Goal: Register for event/course

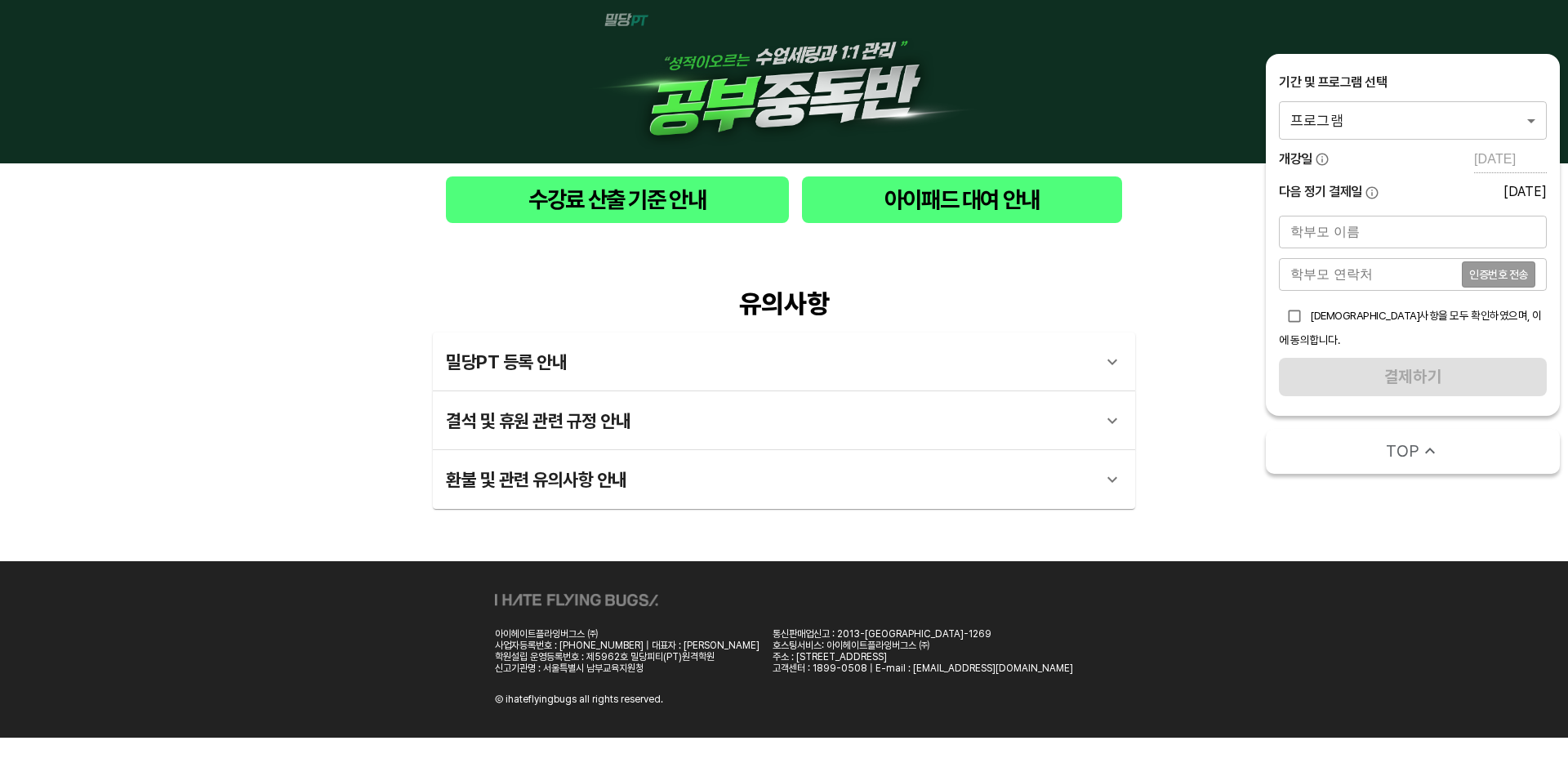
click at [1325, 143] on div "기간 및 프로그램 선택 프로그램 0 ​ 개강일 [DATE] 다음 정기 결제일 [DATE]" at bounding box center [1413, 138] width 268 height 129
click at [1344, 128] on body "수강료 산출 기준 안내 아이패드 대여 안내 유의사항 밀당PT 등록 안내 1 - 1 . 신규등록 신규등록은 밀당PT 각 과목별 프로그램을 처음 …" at bounding box center [784, 369] width 1568 height 737
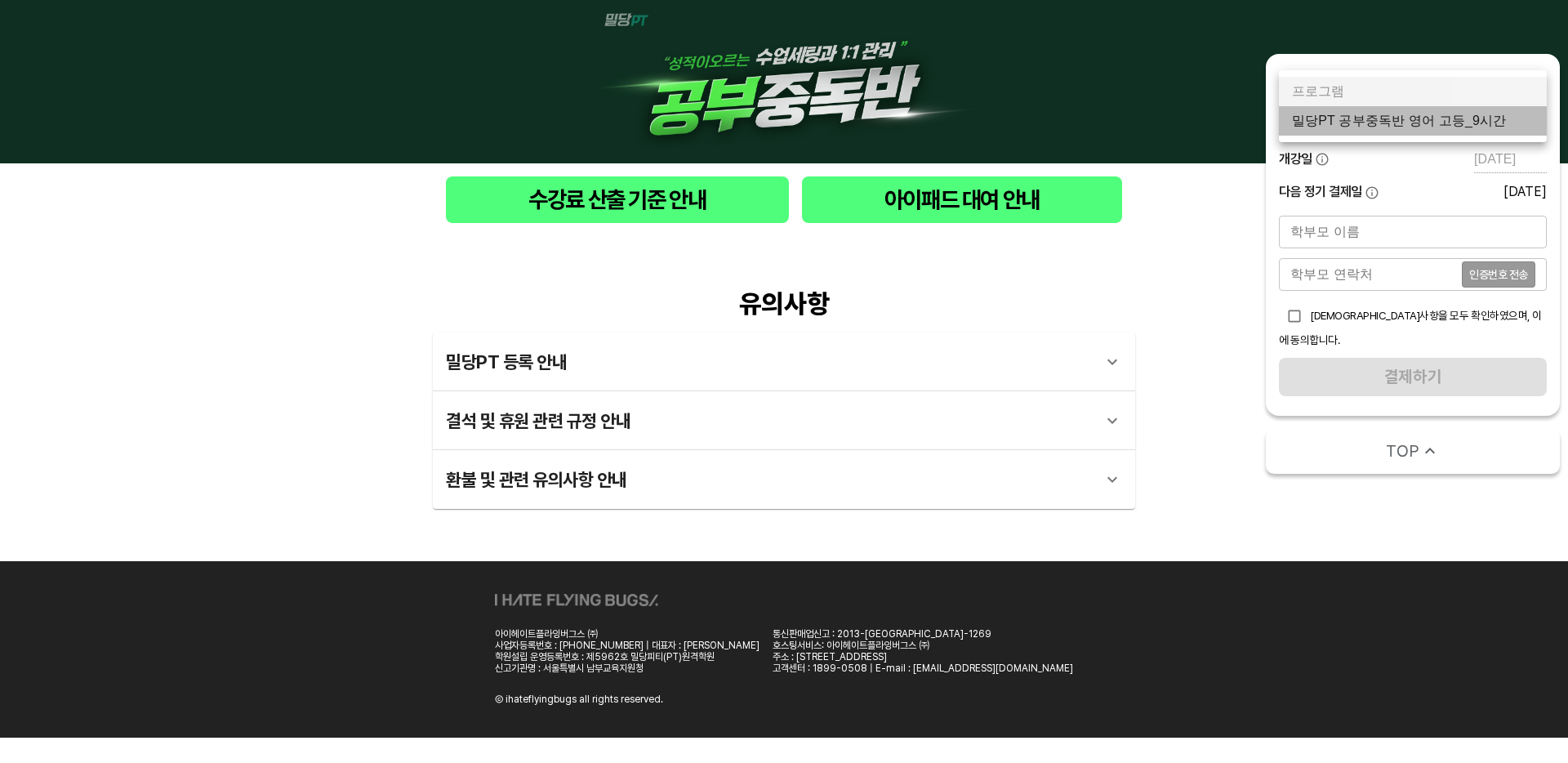
click at [1369, 117] on li "밀당PT 공부중독반 영어 고등_9시간" at bounding box center [1413, 121] width 268 height 29
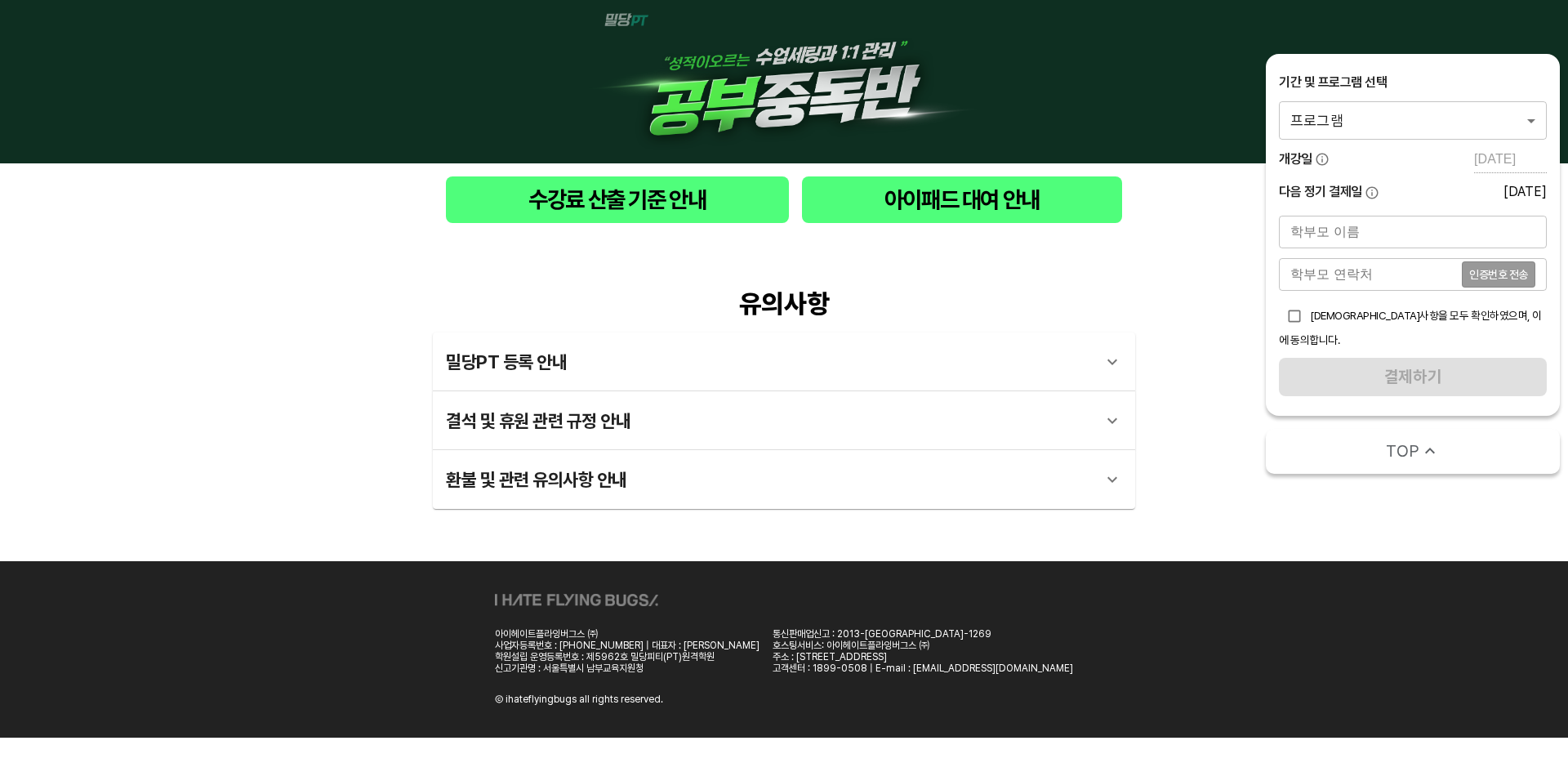
click at [1482, 121] on body "수강료 산출 기준 안내 아이패드 대여 안내 유의사항 밀당PT 등록 안내 1 - 1 . 신규등록 신규등록은 밀당PT 각 과목별 프로그램을 처음 …" at bounding box center [784, 369] width 1568 height 737
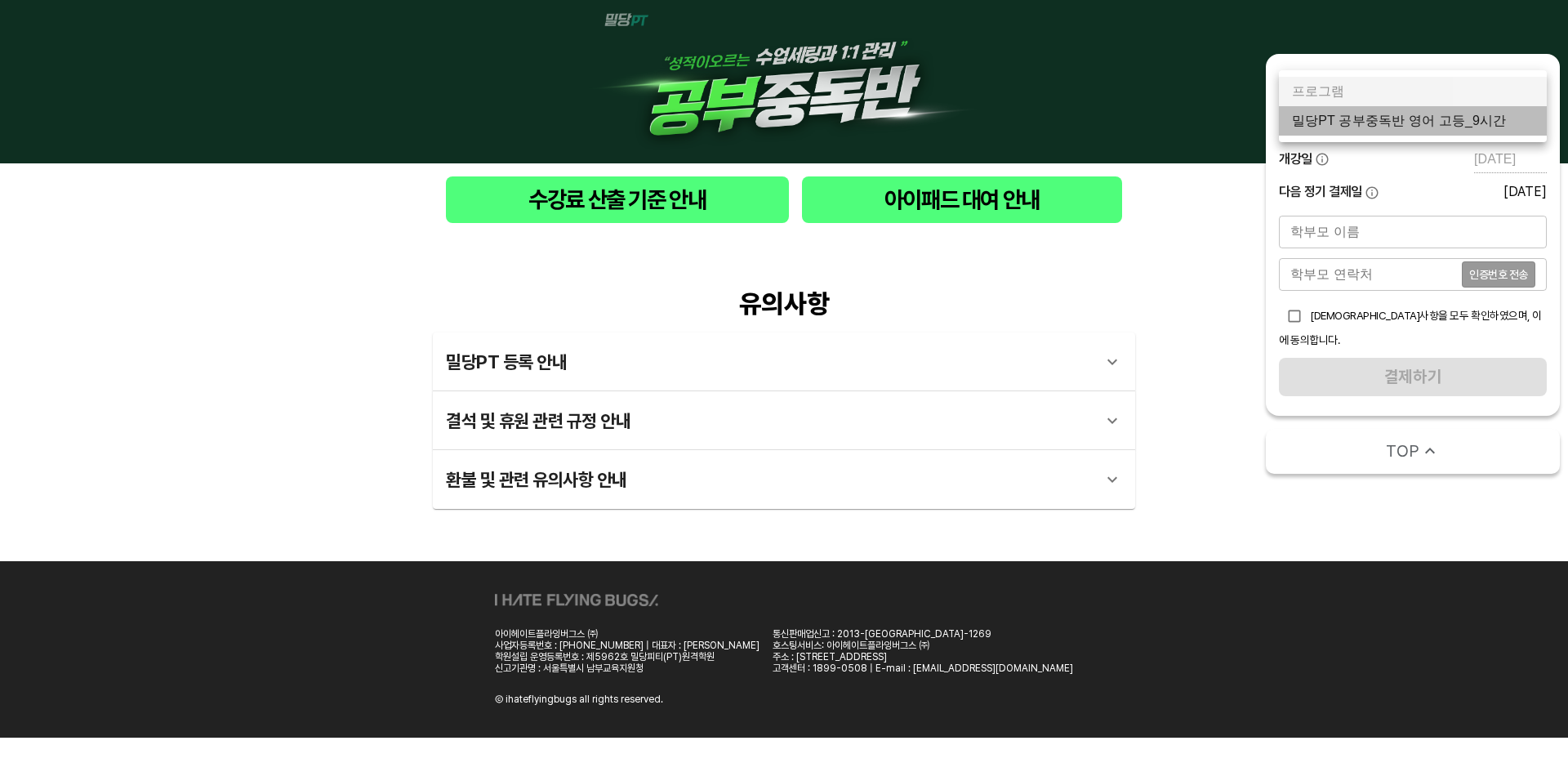
drag, startPoint x: 1449, startPoint y: 120, endPoint x: 1434, endPoint y: 123, distance: 15.3
click at [1449, 120] on li "밀당PT 공부중독반 영어 고등_9시간" at bounding box center [1413, 121] width 268 height 29
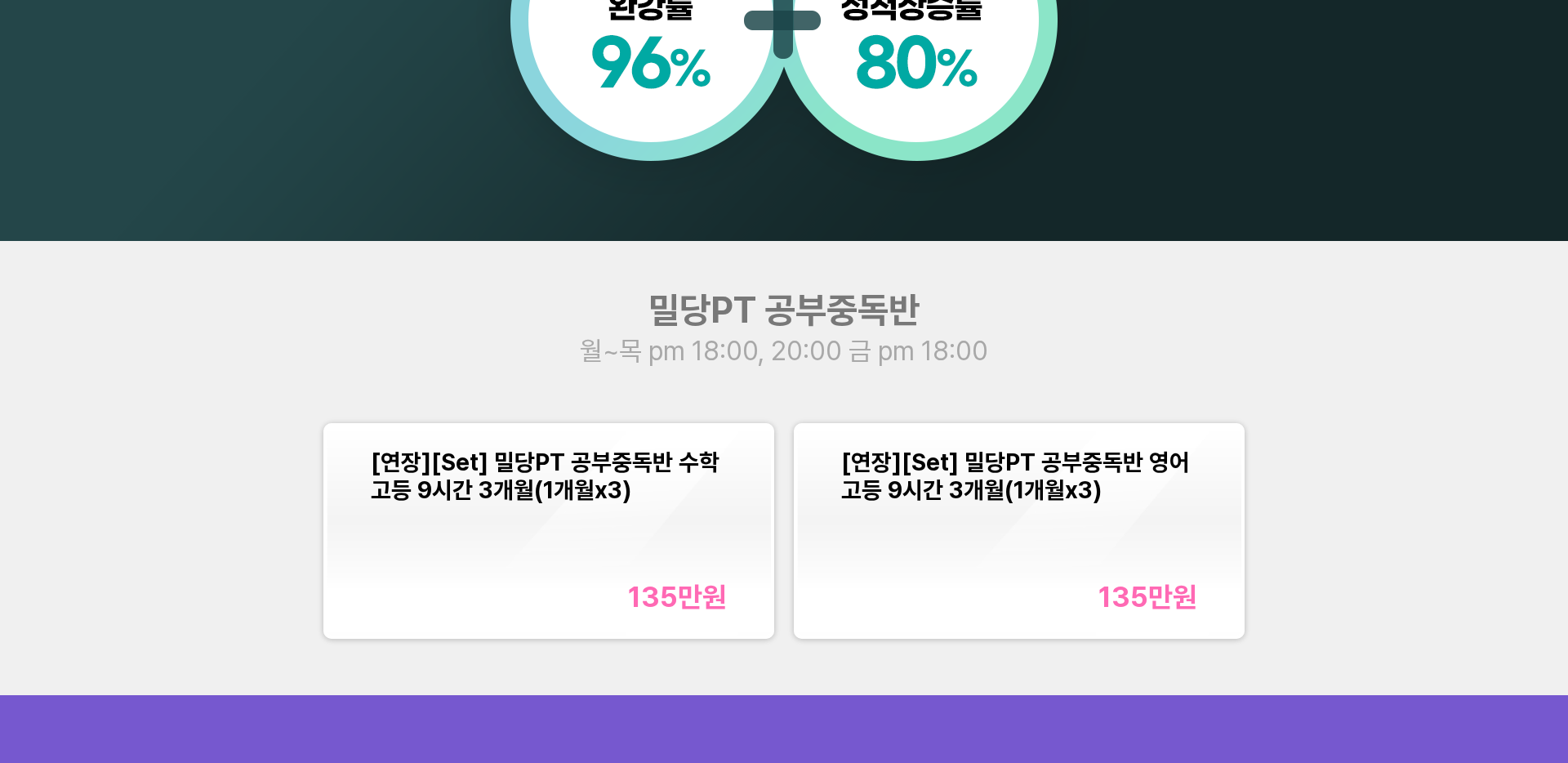
scroll to position [1867, 0]
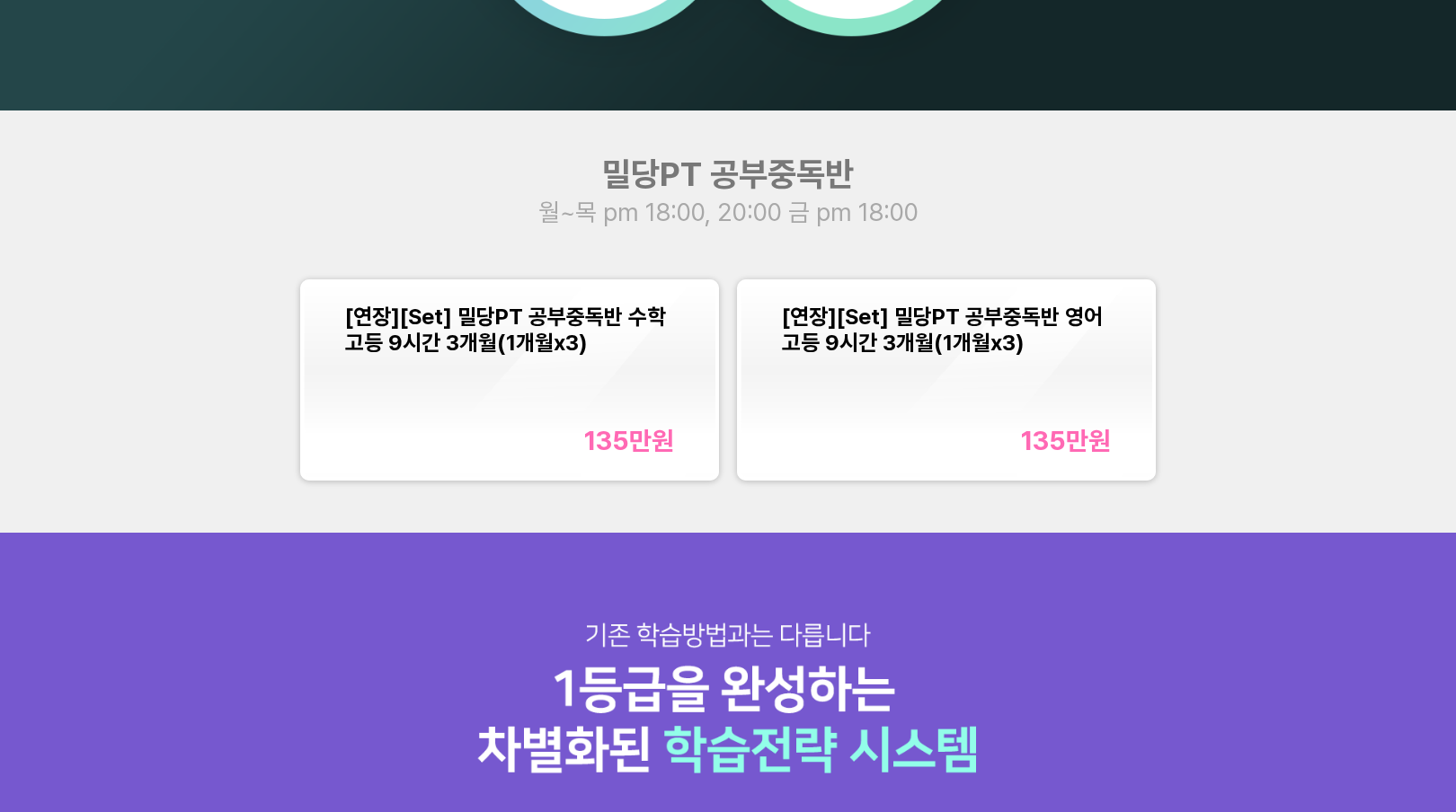
scroll to position [1932, 0]
